Goal: Task Accomplishment & Management: Use online tool/utility

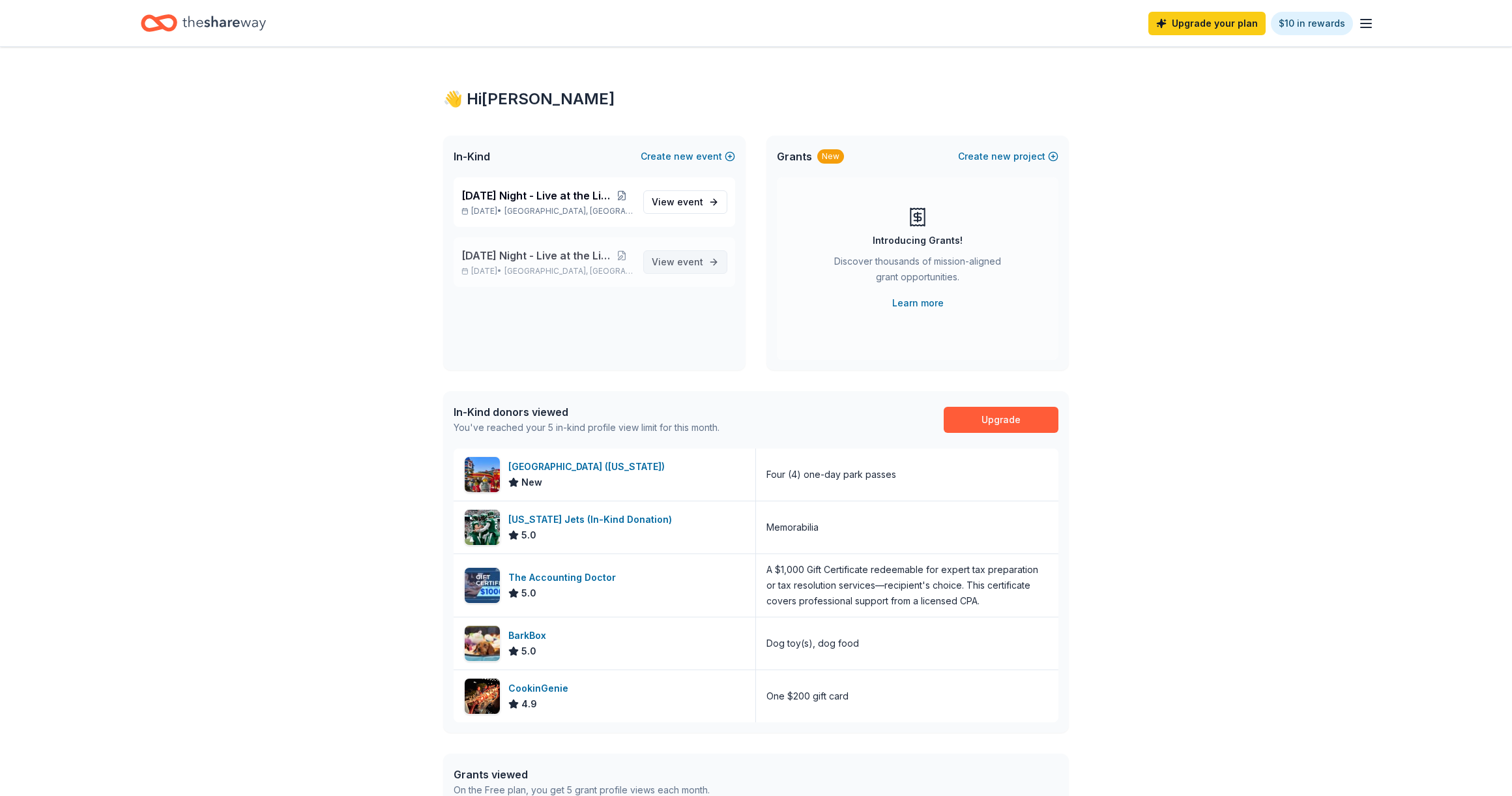
click at [699, 262] on span "event" at bounding box center [690, 262] width 26 height 11
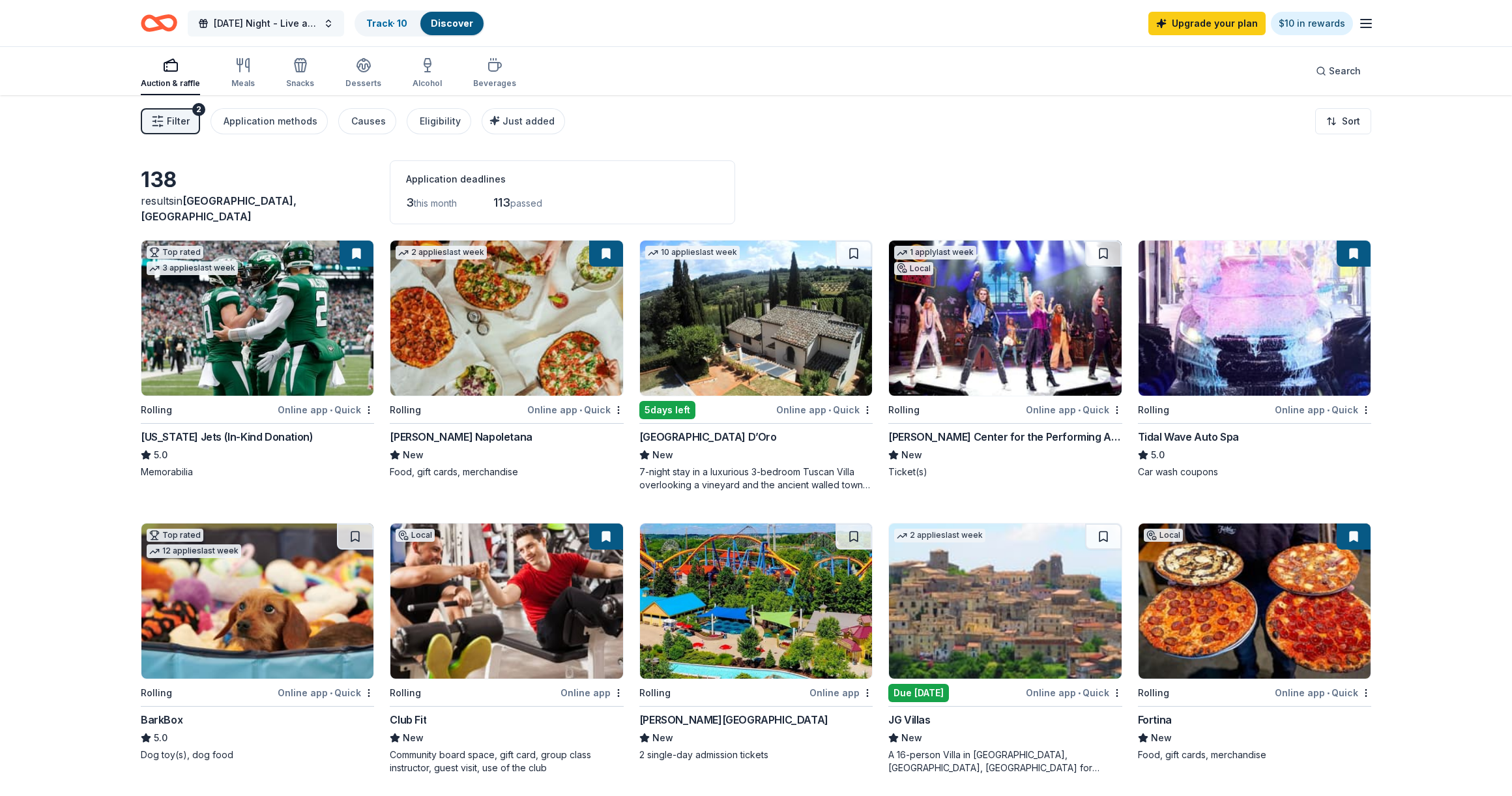
click at [310, 25] on span "[DATE] Night - Live at the Library!" at bounding box center [265, 23] width 104 height 16
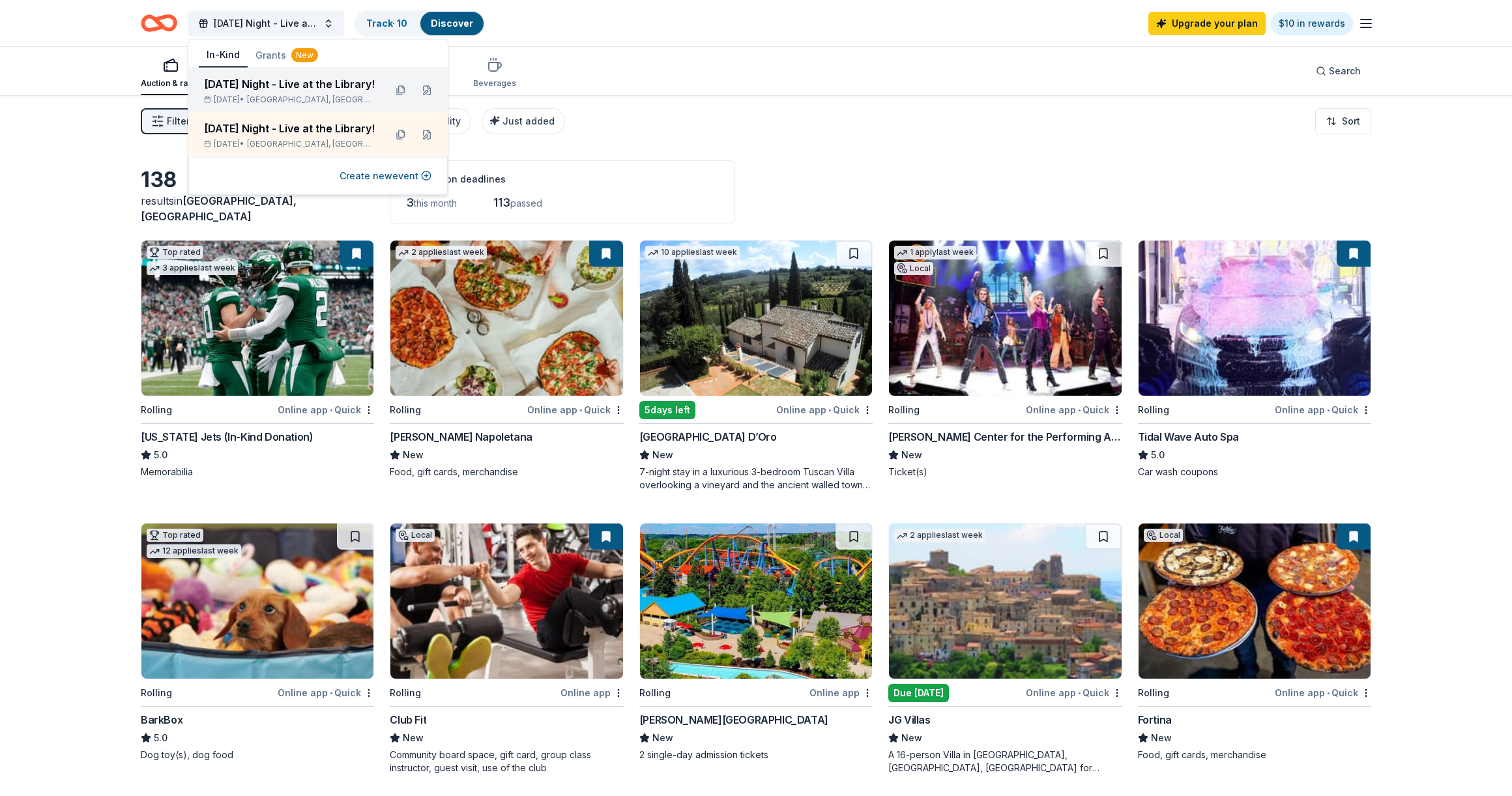
click at [386, 100] on div "[DATE] Night - Live at the Library! [DATE] • [GEOGRAPHIC_DATA], [GEOGRAPHIC_DAT…" at bounding box center [318, 90] width 259 height 44
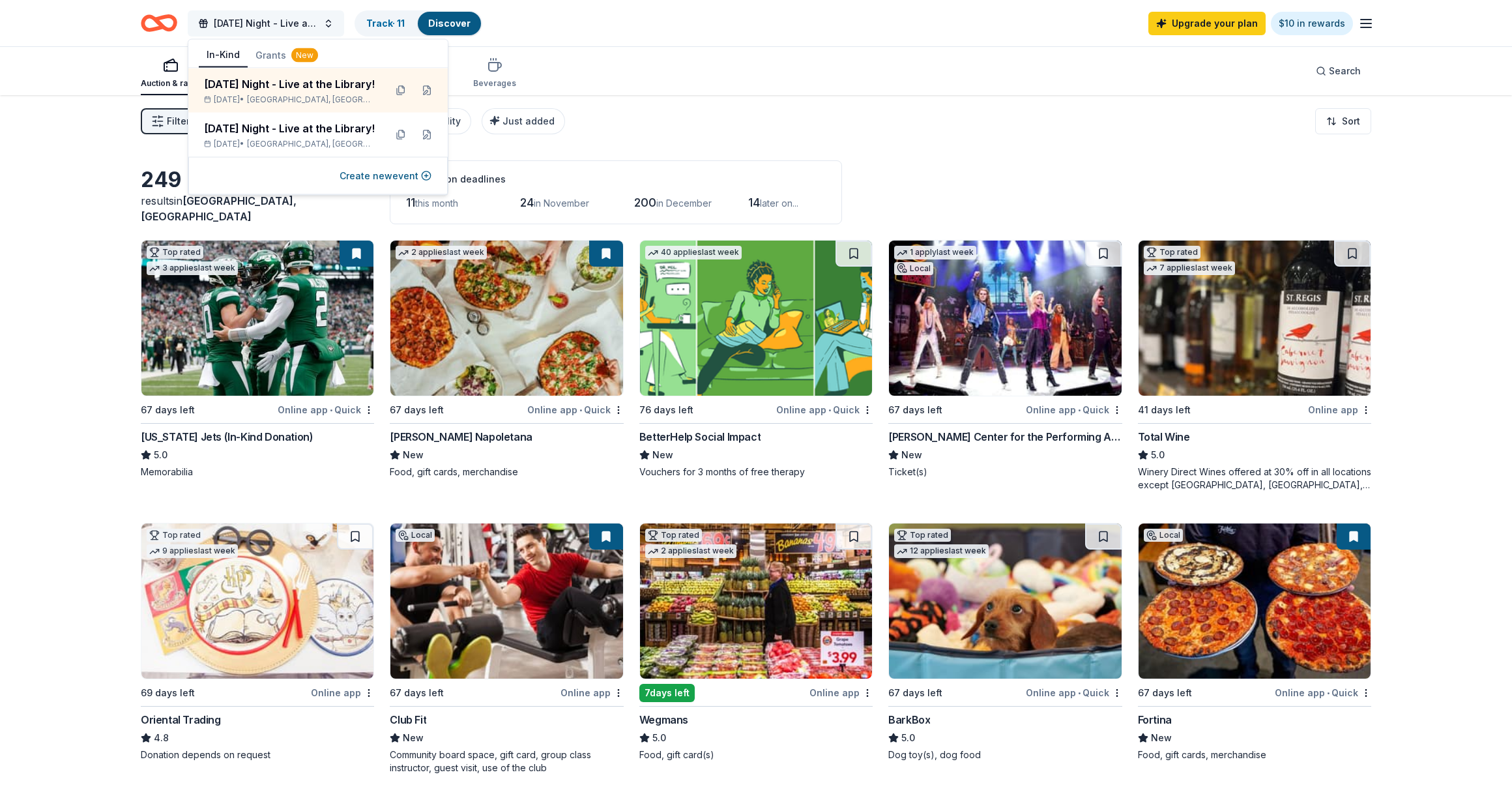
click at [331, 28] on button "[DATE] Night - Live at the Library!" at bounding box center [266, 23] width 157 height 26
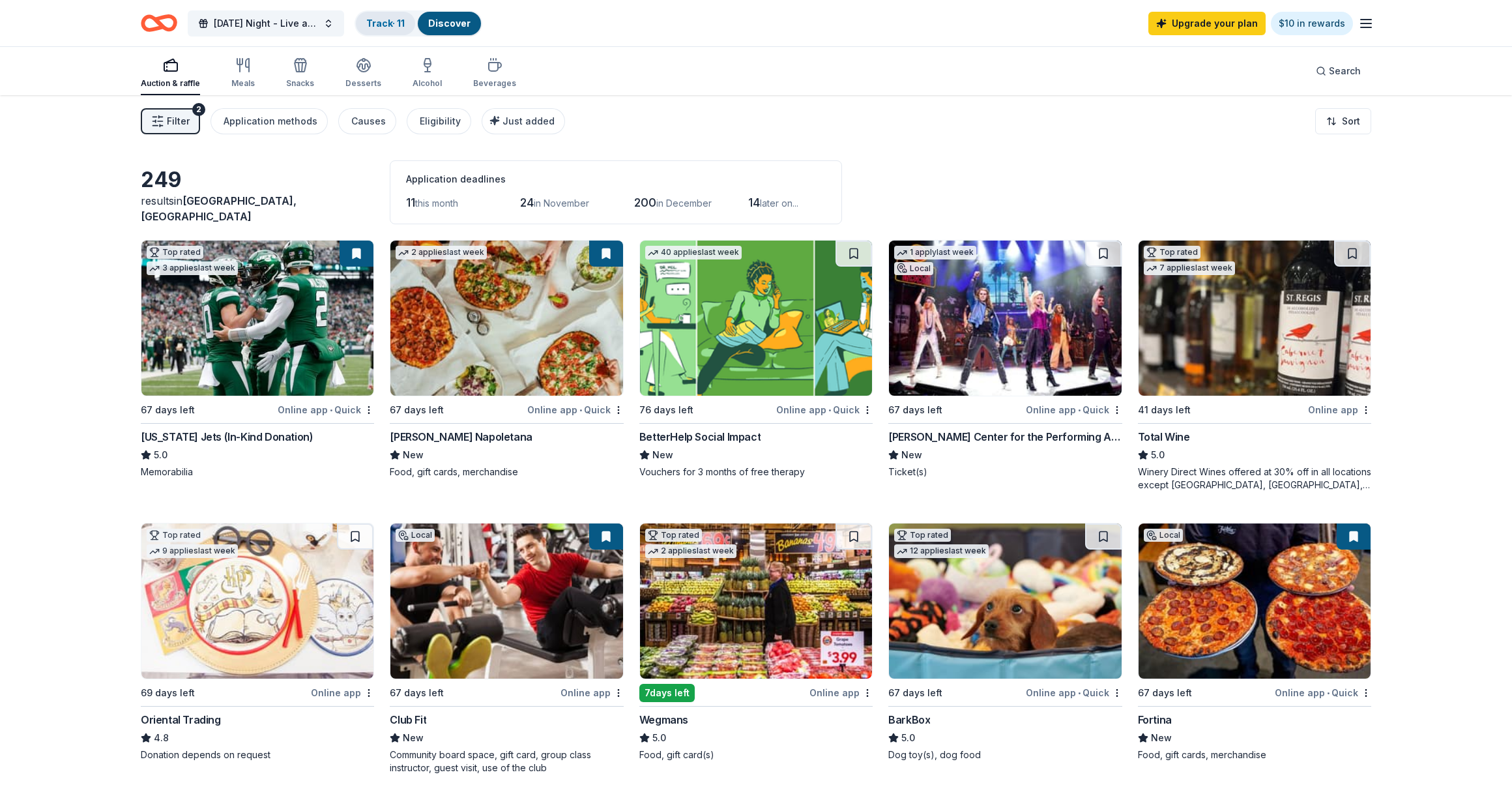
click at [397, 17] on div "Track · 11" at bounding box center [385, 23] width 59 height 23
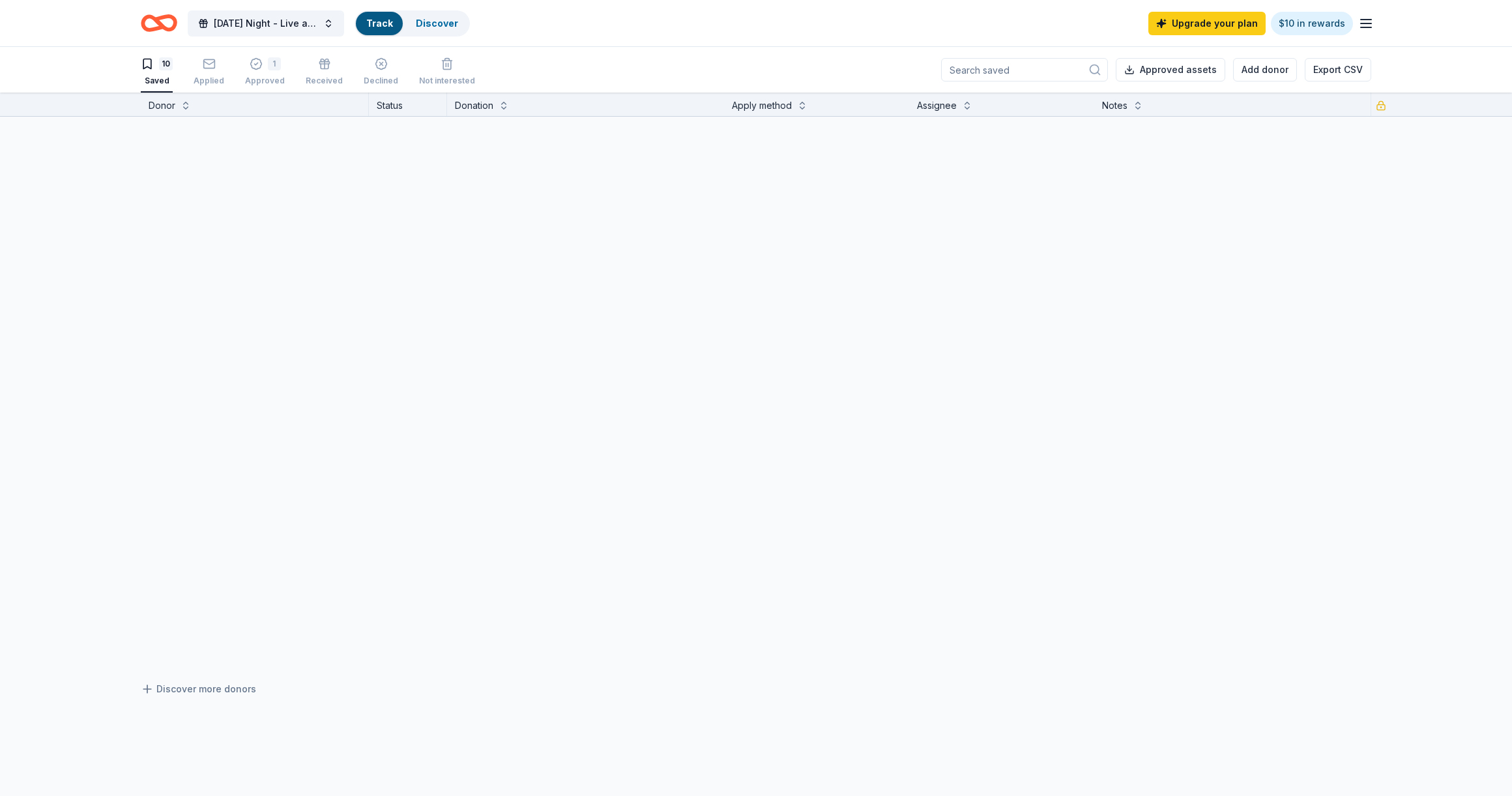
scroll to position [1, 0]
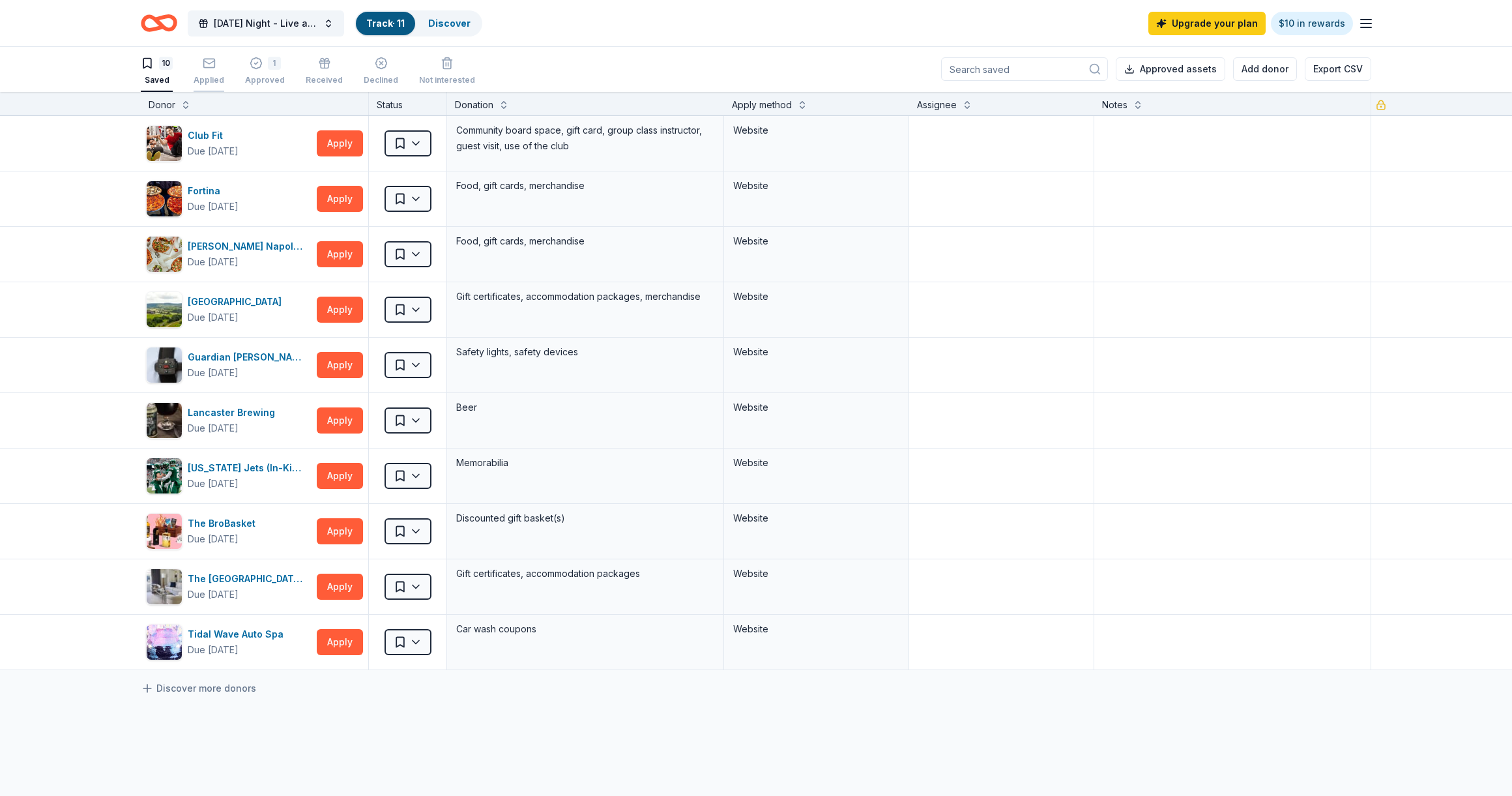
click at [217, 79] on div "Applied" at bounding box center [208, 80] width 30 height 10
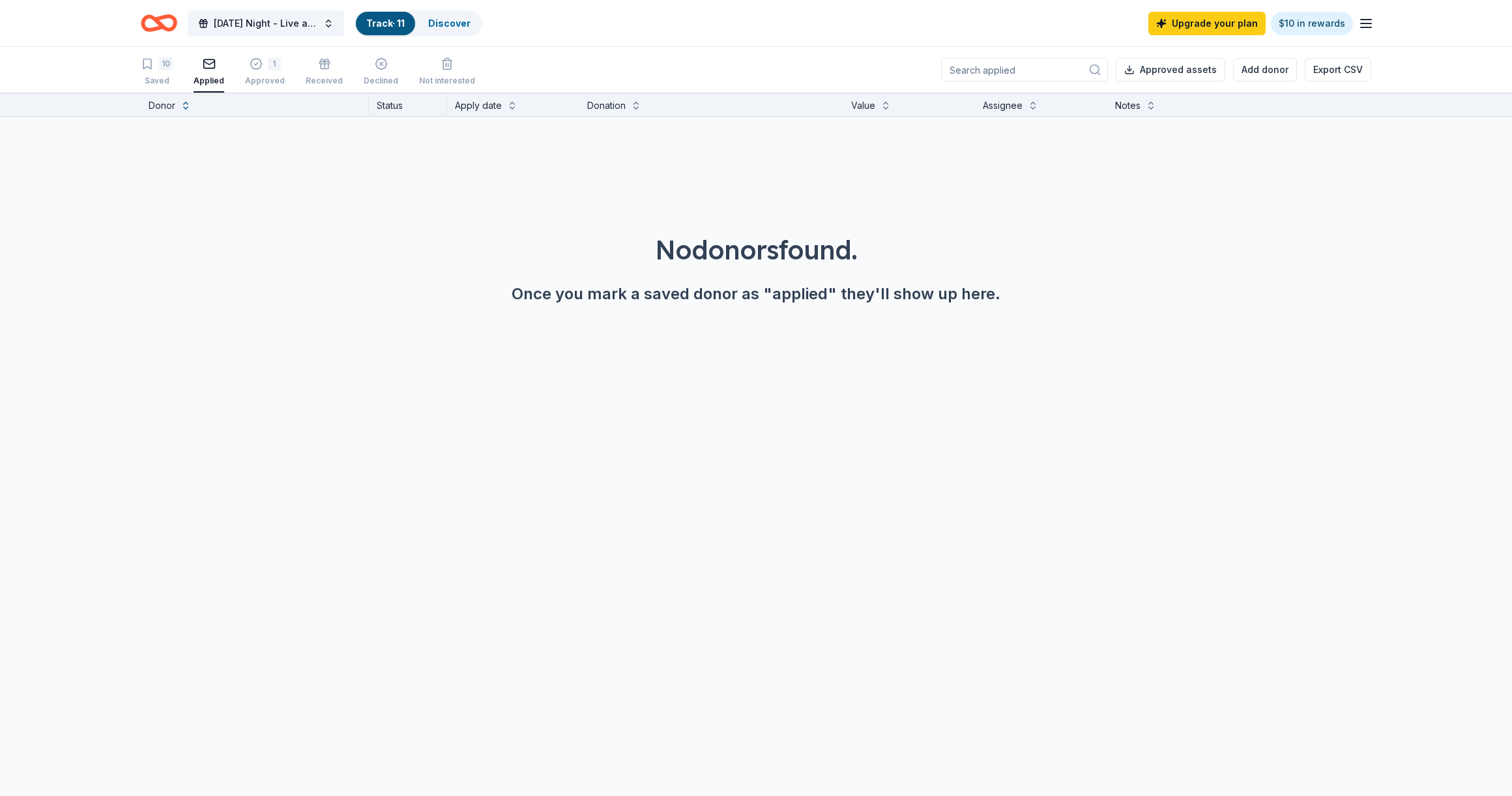
click at [289, 90] on div "10 Saved Applied 1 Approved Received Declined Not interested" at bounding box center [307, 72] width 335 height 40
click at [279, 85] on div "Approved" at bounding box center [265, 80] width 40 height 10
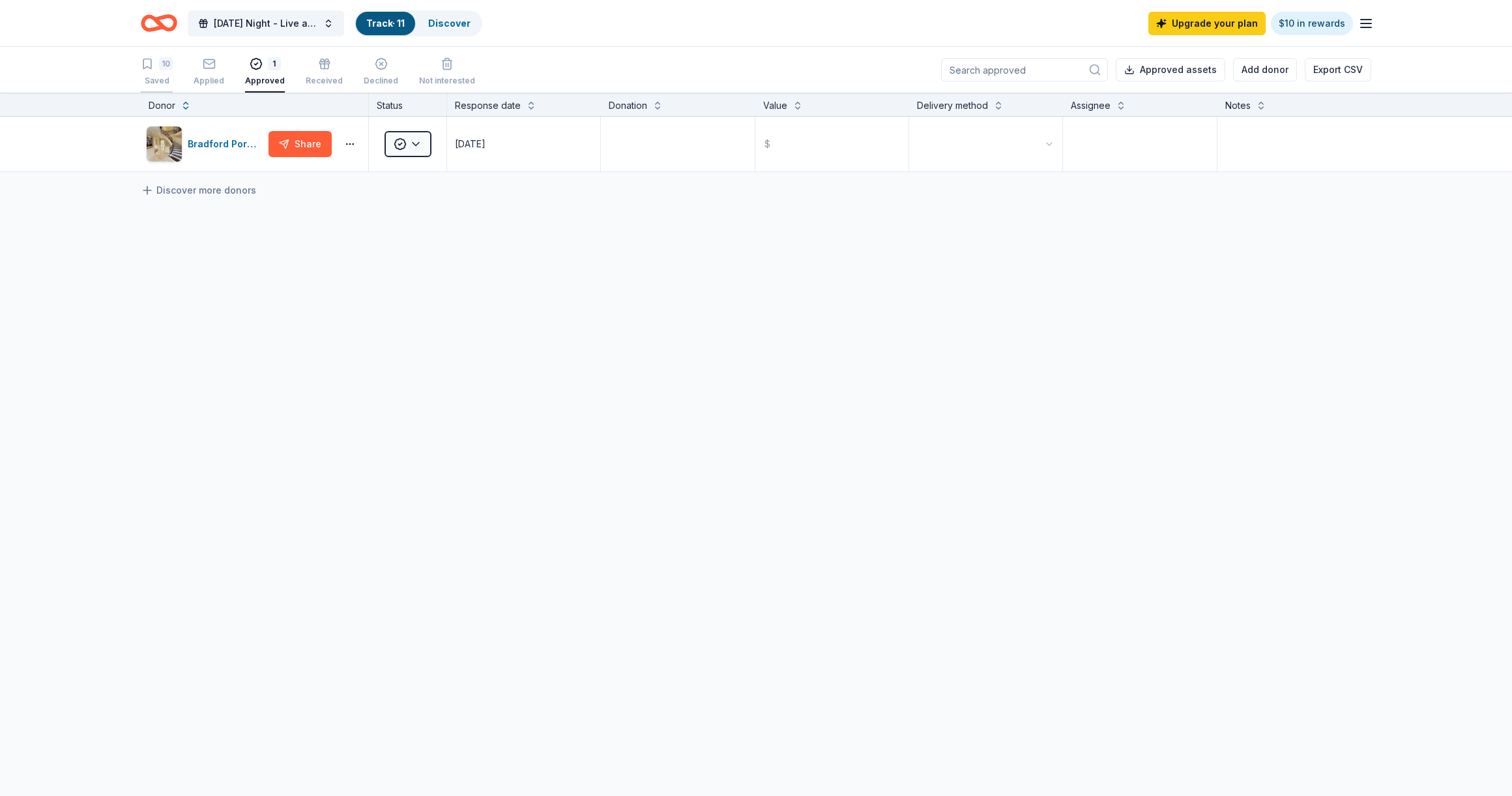
click at [151, 73] on div "10 Saved" at bounding box center [156, 71] width 32 height 29
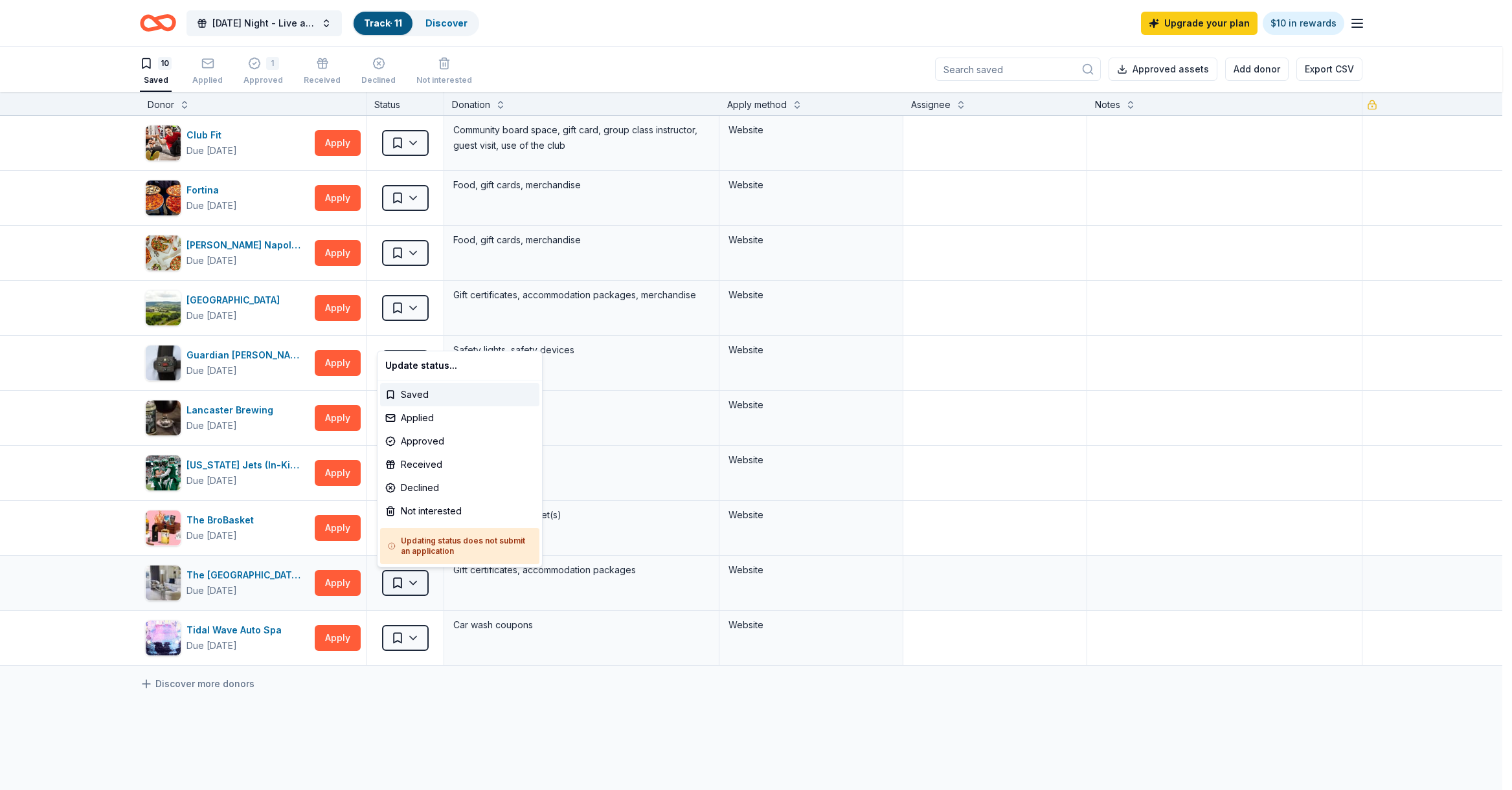
click at [412, 587] on html "[DATE] Night - Live at the Library! Track · 11 Discover Upgrade your plan $10 i…" at bounding box center [756, 395] width 1512 height 790
click at [407, 413] on div "Applied" at bounding box center [460, 418] width 160 height 23
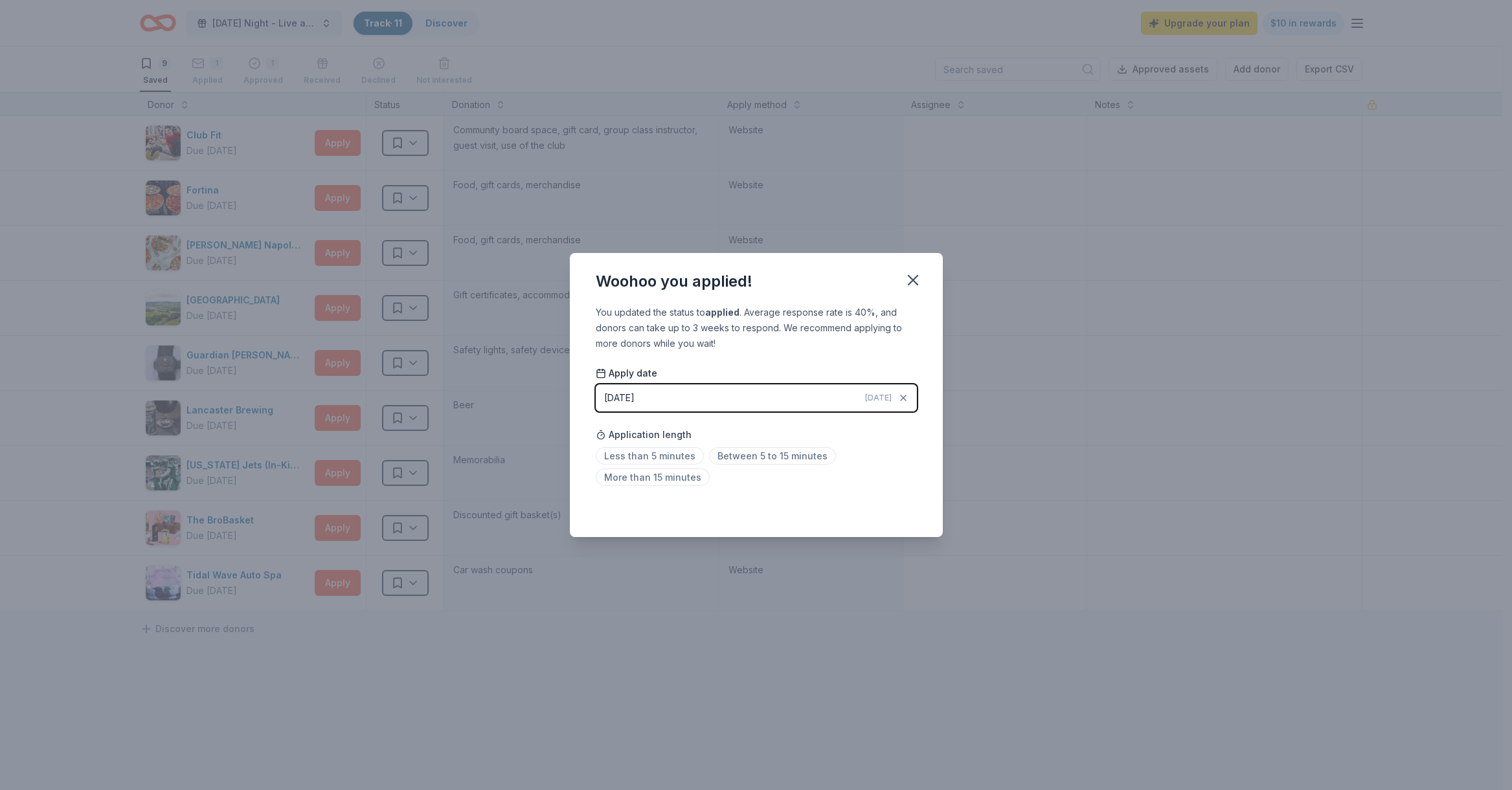
click at [635, 400] on div "[DATE]" at bounding box center [618, 398] width 30 height 15
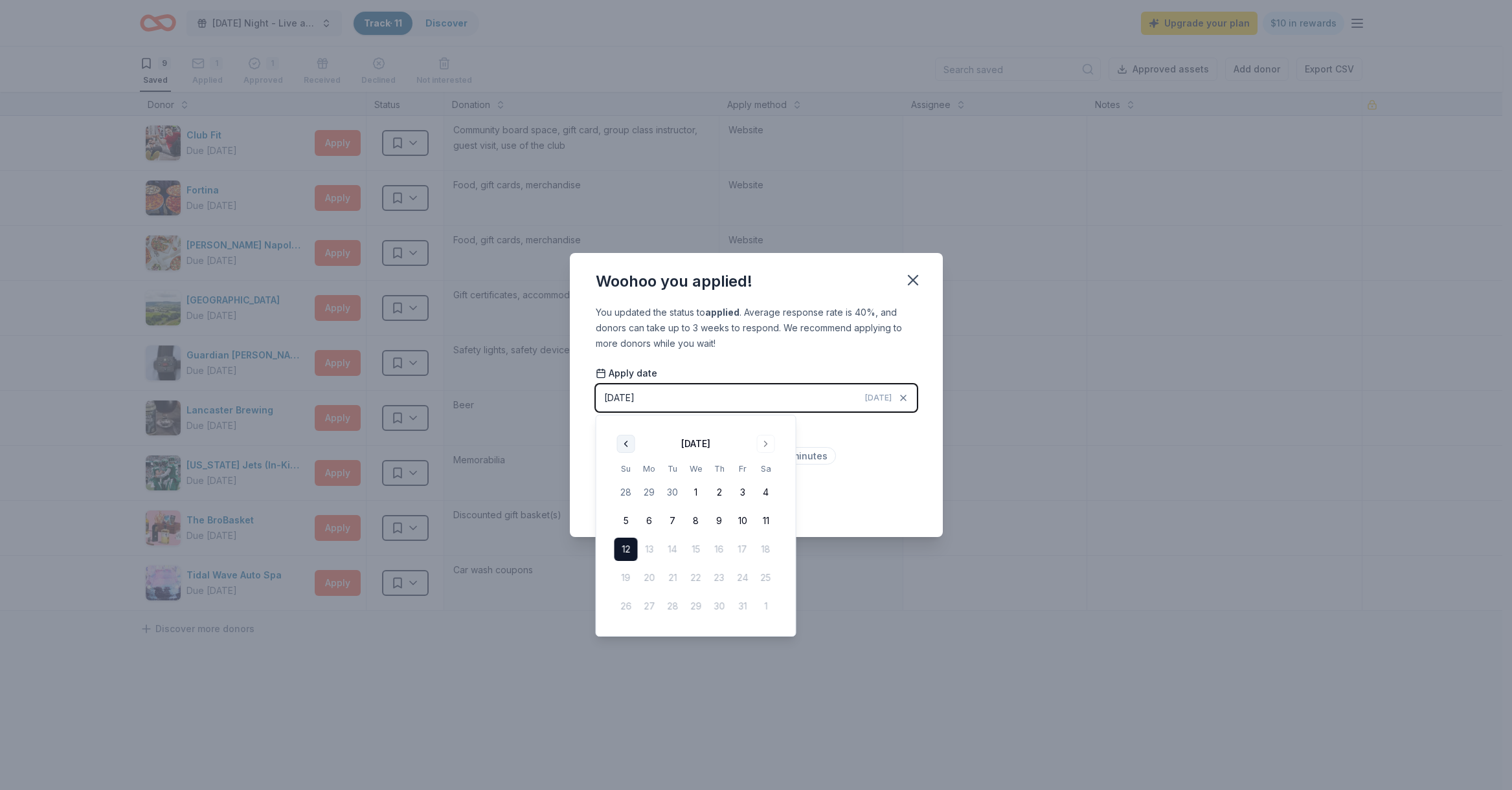
click at [623, 444] on button "Go to previous month" at bounding box center [626, 444] width 19 height 18
click at [642, 517] on button "4" at bounding box center [649, 521] width 23 height 23
